Goal: Find specific page/section: Find specific page/section

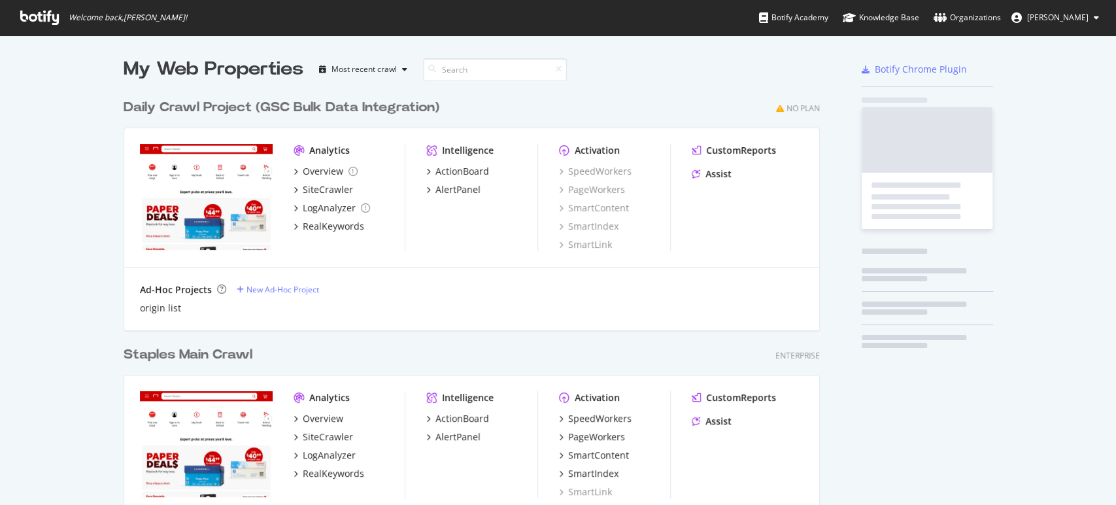
scroll to position [494, 1093]
